Goal: Information Seeking & Learning: Find specific fact

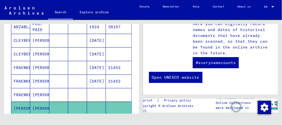
scroll to position [113, 0]
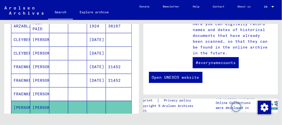
click at [34, 62] on mat-cell "[PERSON_NAME]" at bounding box center [39, 66] width 19 height 13
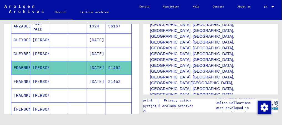
scroll to position [236, 0]
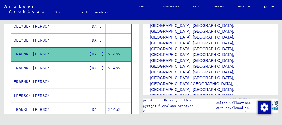
scroll to position [128, 0]
click at [53, 63] on mat-cell at bounding box center [58, 68] width 19 height 14
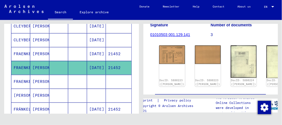
scroll to position [76, 0]
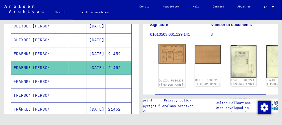
click at [171, 79] on div "DocID: 5880223 ([PERSON_NAME])" at bounding box center [172, 83] width 26 height 8
drag, startPoint x: 171, startPoint y: 71, endPoint x: 168, endPoint y: 56, distance: 15.3
click at [168, 56] on div "DocID: 5880223 ([PERSON_NAME])" at bounding box center [171, 65] width 27 height 43
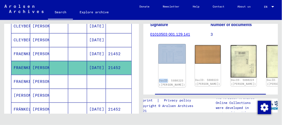
click at [168, 56] on div "DocID: 5880223 ([PERSON_NAME])" at bounding box center [171, 65] width 27 height 43
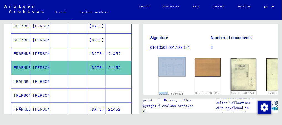
scroll to position [62, 0]
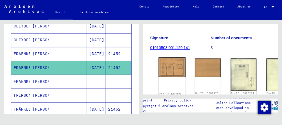
drag, startPoint x: 168, startPoint y: 56, endPoint x: 170, endPoint y: 76, distance: 19.3
click at [170, 76] on div "DocID: 5880223 ([PERSON_NAME])" at bounding box center [171, 79] width 27 height 43
click at [166, 47] on link "01010503 001.129.141" at bounding box center [170, 47] width 40 height 4
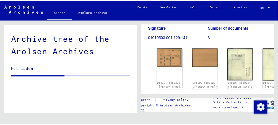
scroll to position [81, 0]
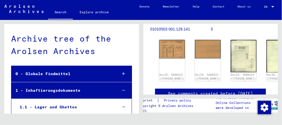
click at [166, 47] on img at bounding box center [172, 49] width 26 height 19
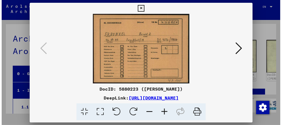
scroll to position [7070, 0]
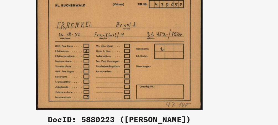
click at [166, 47] on img at bounding box center [139, 49] width 185 height 70
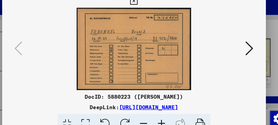
click at [240, 51] on icon at bounding box center [236, 48] width 7 height 13
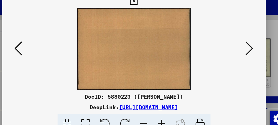
click at [240, 51] on icon at bounding box center [236, 48] width 7 height 13
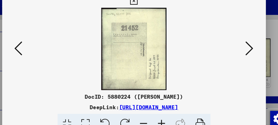
click at [240, 50] on icon at bounding box center [236, 48] width 7 height 13
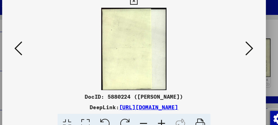
click at [240, 50] on icon at bounding box center [236, 48] width 7 height 13
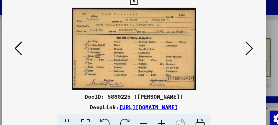
click at [240, 50] on icon at bounding box center [236, 48] width 7 height 13
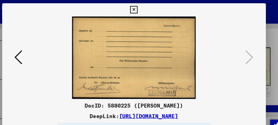
click at [141, 6] on icon at bounding box center [139, 8] width 6 height 7
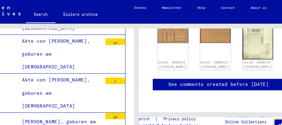
scroll to position [7459, 0]
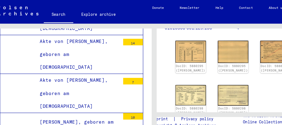
scroll to position [88, 0]
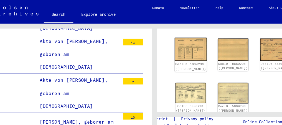
click at [164, 52] on link "DocID: 5880295 ([PERSON_NAME])" at bounding box center [172, 55] width 26 height 7
